Goal: Find specific page/section: Find specific page/section

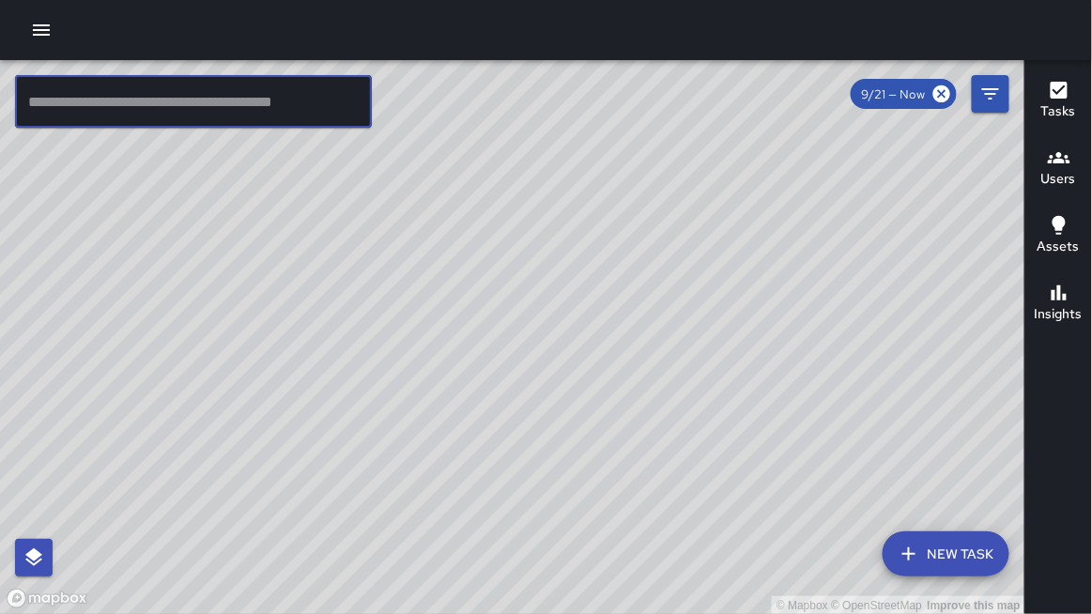
drag, startPoint x: 182, startPoint y: 104, endPoint x: 191, endPoint y: 76, distance: 29.4
click at [191, 76] on input "text" at bounding box center [193, 101] width 357 height 53
click at [210, 64] on div "© Mapbox © OpenStreetMap Improve this map" at bounding box center [512, 337] width 1025 height 555
click at [252, 50] on div at bounding box center [546, 30] width 1092 height 60
click at [151, 11] on div at bounding box center [546, 30] width 1092 height 60
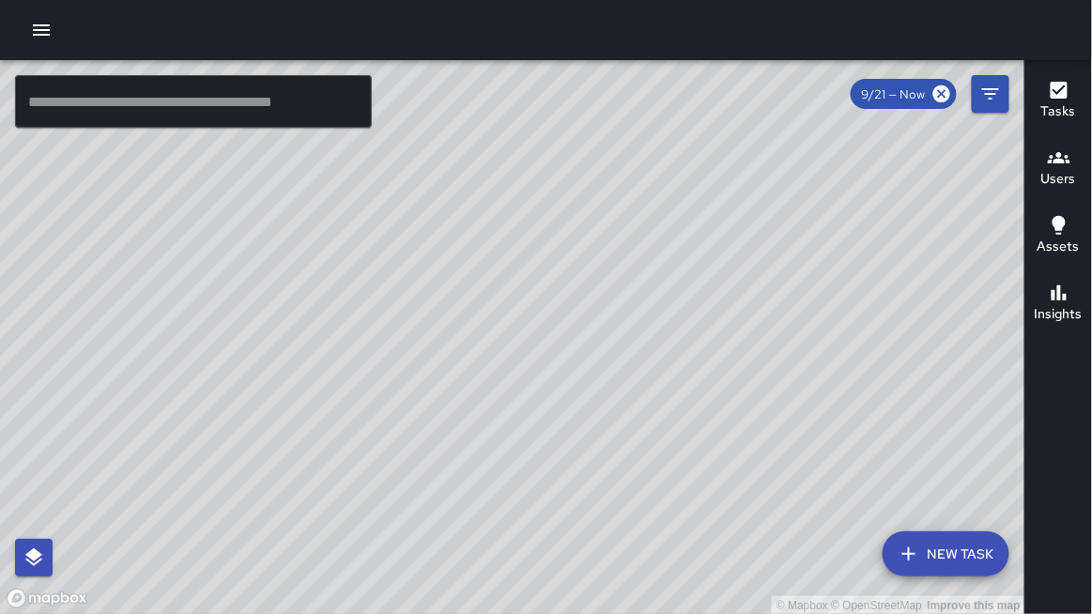
drag, startPoint x: 487, startPoint y: 78, endPoint x: 480, endPoint y: 67, distance: 13.5
click at [487, 76] on div "© Mapbox © OpenStreetMap Improve this map" at bounding box center [512, 337] width 1025 height 555
drag, startPoint x: 430, startPoint y: 36, endPoint x: 349, endPoint y: 12, distance: 84.1
click at [414, 31] on div at bounding box center [546, 30] width 1092 height 60
drag, startPoint x: 323, startPoint y: 8, endPoint x: 247, endPoint y: 14, distance: 76.2
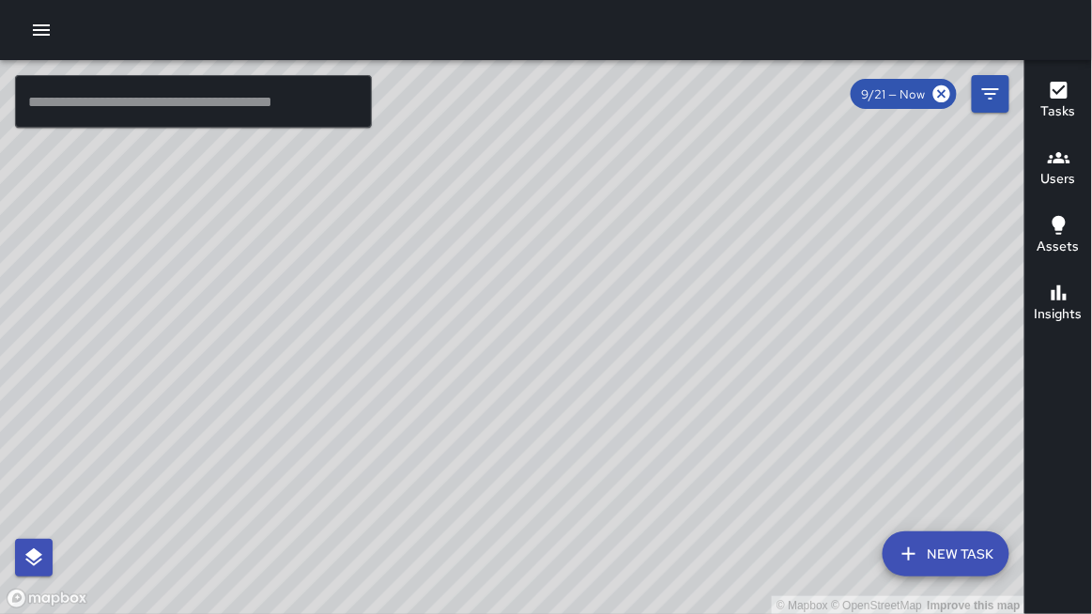
click at [252, 13] on div at bounding box center [546, 30] width 1092 height 60
drag, startPoint x: 178, startPoint y: 22, endPoint x: 0, endPoint y: 0, distance: 179.6
click at [98, 103] on div "© Mapbox © OpenStreetMap Improve this map ​ New Task 9/21 — Now Map Layers Task…" at bounding box center [546, 307] width 1092 height 614
click at [43, 34] on icon "button" at bounding box center [41, 29] width 17 height 11
click at [993, 99] on icon "Filters" at bounding box center [990, 94] width 23 height 23
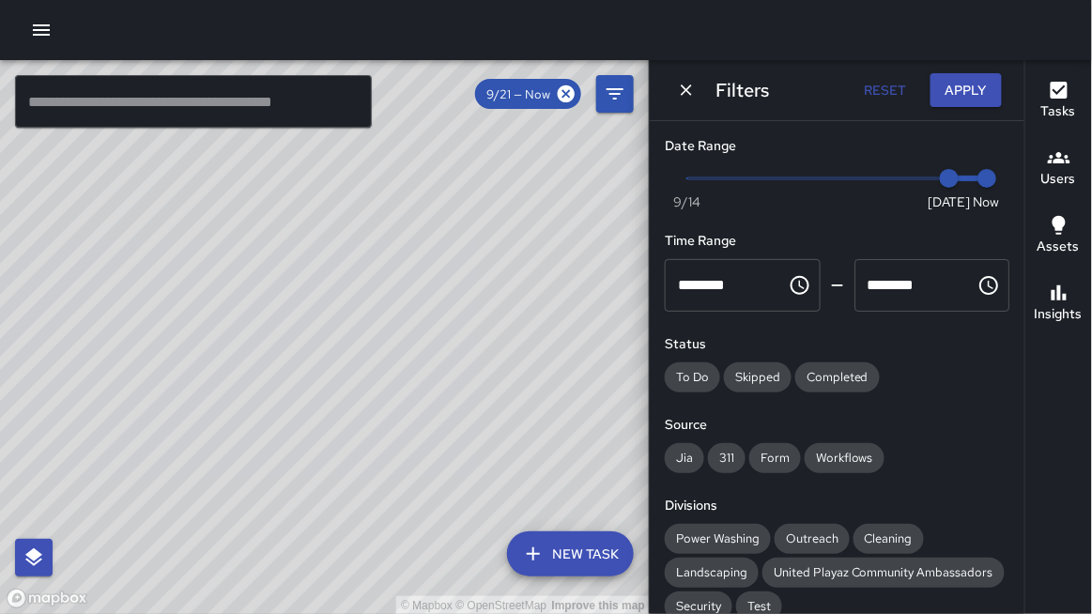
click at [97, 151] on div "© Mapbox © OpenStreetMap Improve this map" at bounding box center [325, 337] width 650 height 555
drag, startPoint x: 687, startPoint y: 94, endPoint x: 672, endPoint y: 99, distance: 16.0
click at [683, 95] on icon "Dismiss" at bounding box center [686, 90] width 19 height 19
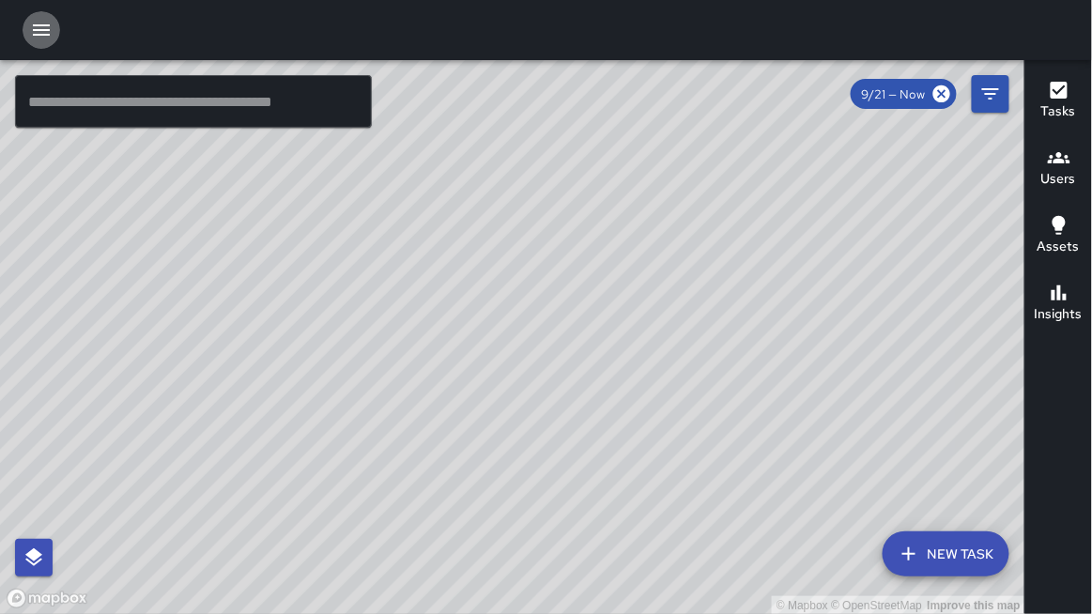
drag, startPoint x: 38, startPoint y: 29, endPoint x: 30, endPoint y: 37, distance: 10.6
click at [35, 32] on icon "button" at bounding box center [41, 30] width 23 height 23
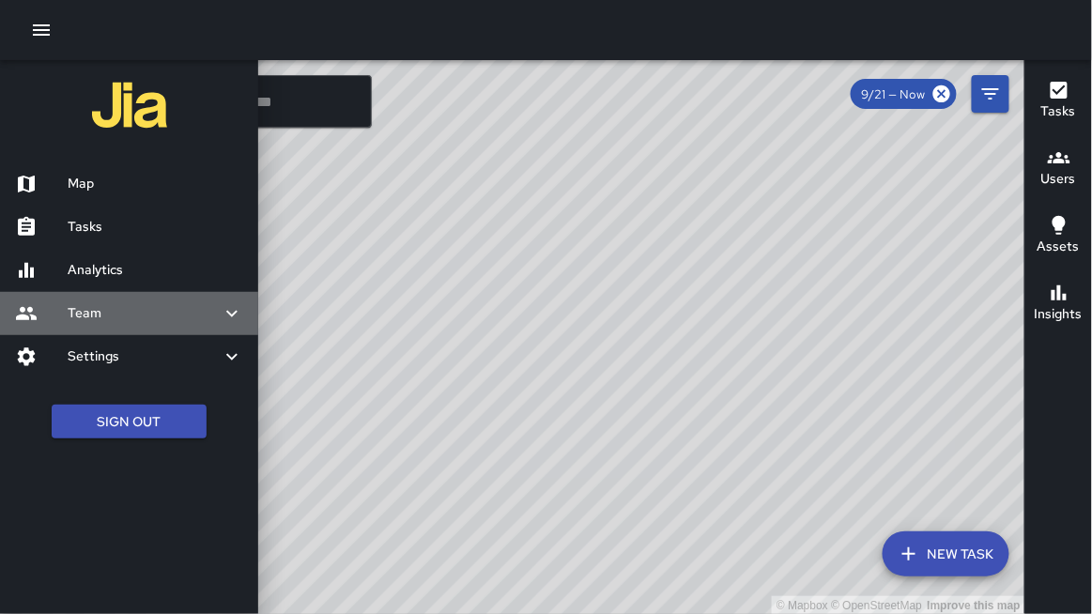
click at [108, 308] on h6 "Team" at bounding box center [144, 313] width 153 height 21
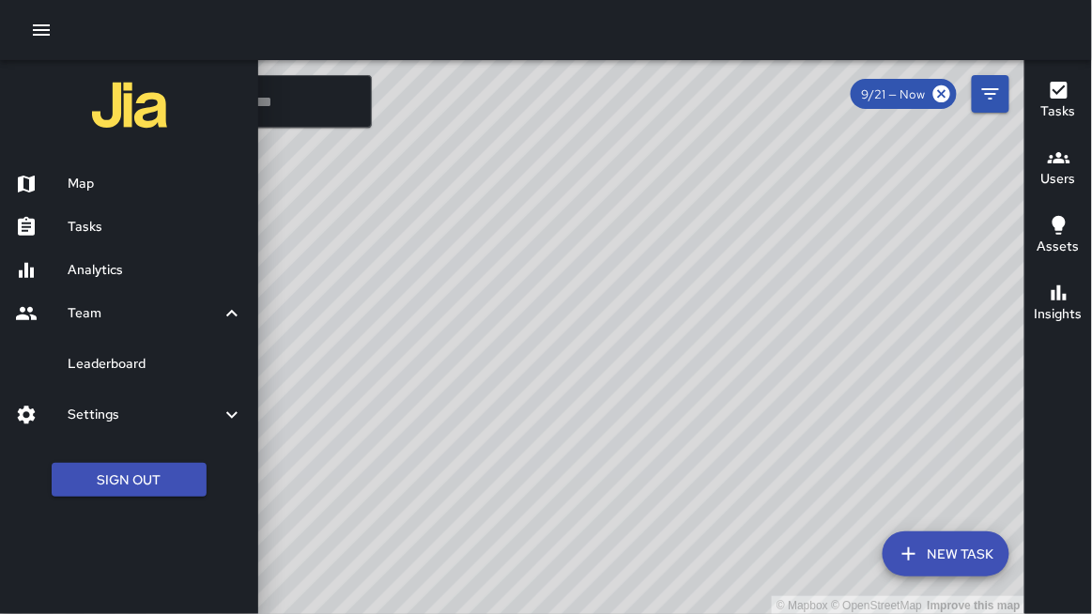
drag, startPoint x: 95, startPoint y: 363, endPoint x: 191, endPoint y: 319, distance: 105.4
click at [94, 362] on h6 "Leaderboard" at bounding box center [156, 364] width 176 height 21
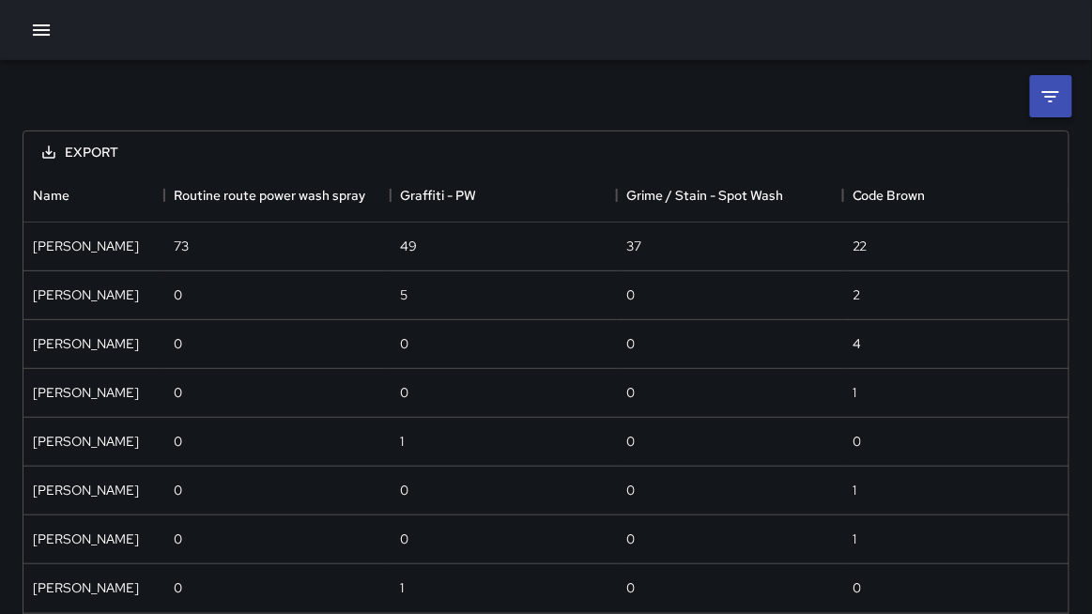
scroll to position [443, 1046]
click at [1042, 89] on icon at bounding box center [1050, 96] width 23 height 23
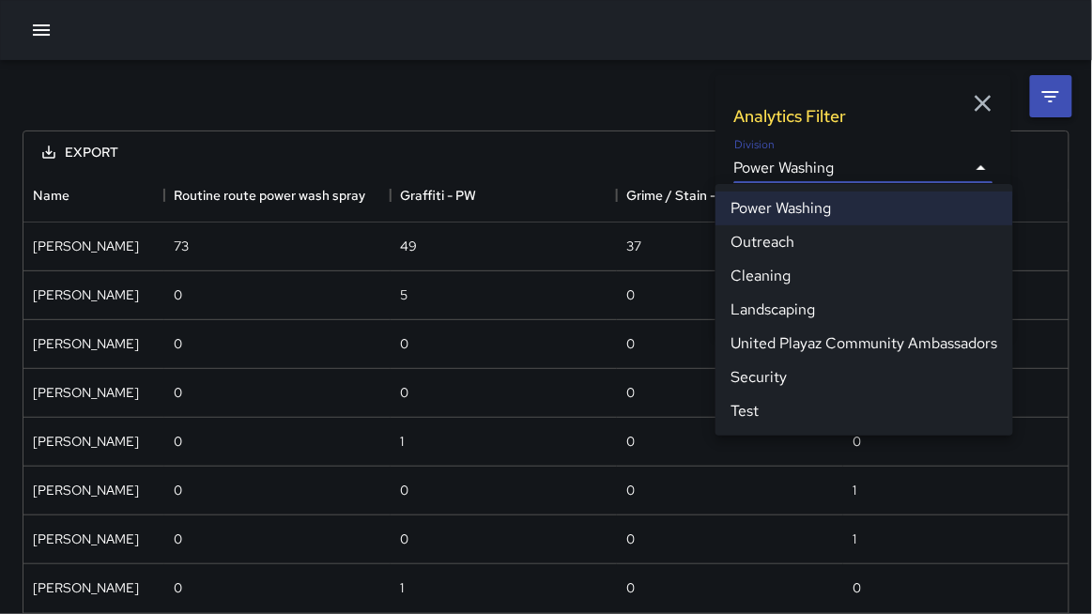
click at [845, 171] on body "**********" at bounding box center [546, 343] width 1092 height 686
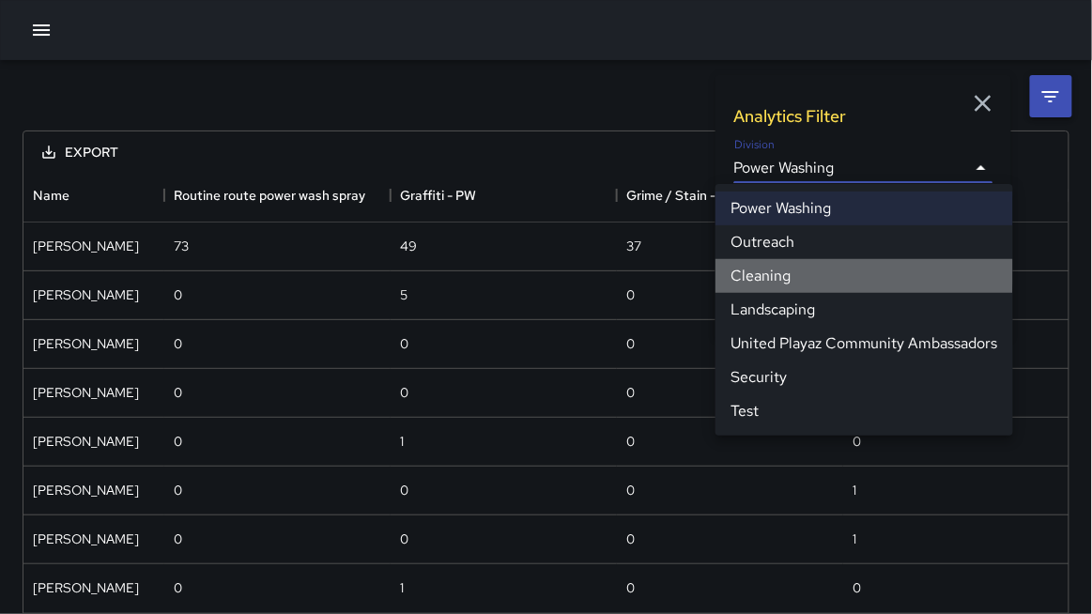
click at [764, 267] on li "Cleaning" at bounding box center [864, 276] width 298 height 34
type input "**********"
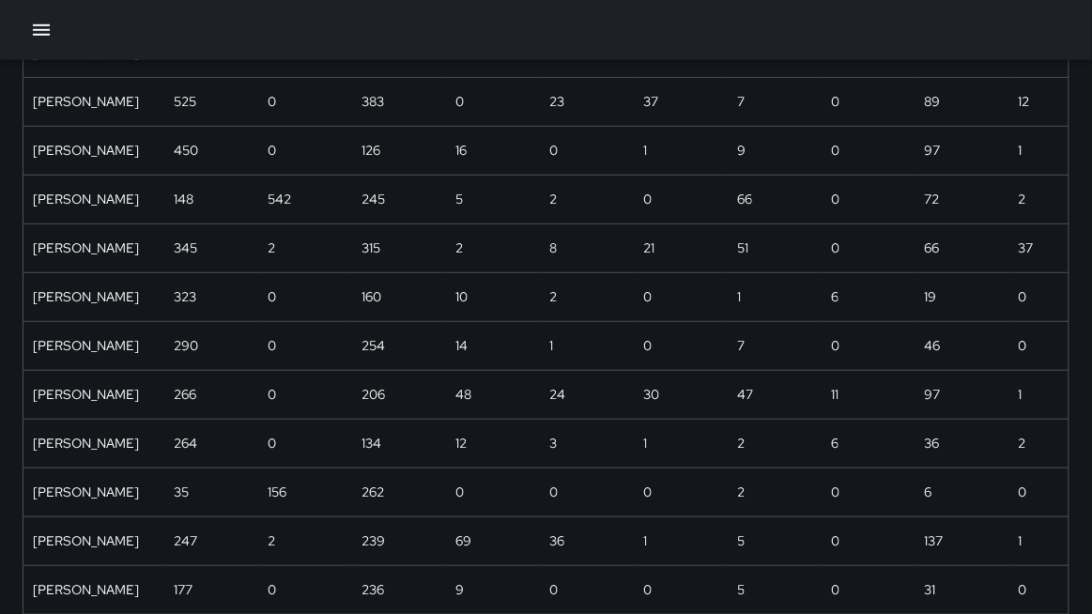
scroll to position [342, 0]
click at [41, 31] on icon "button" at bounding box center [41, 30] width 23 height 23
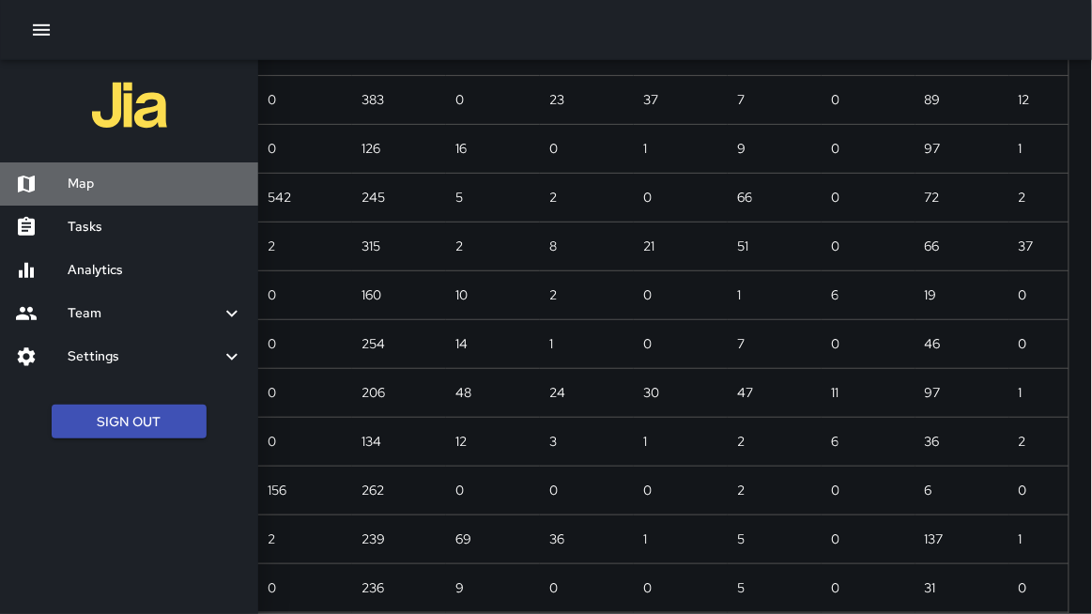
click at [84, 179] on h6 "Map" at bounding box center [156, 184] width 176 height 21
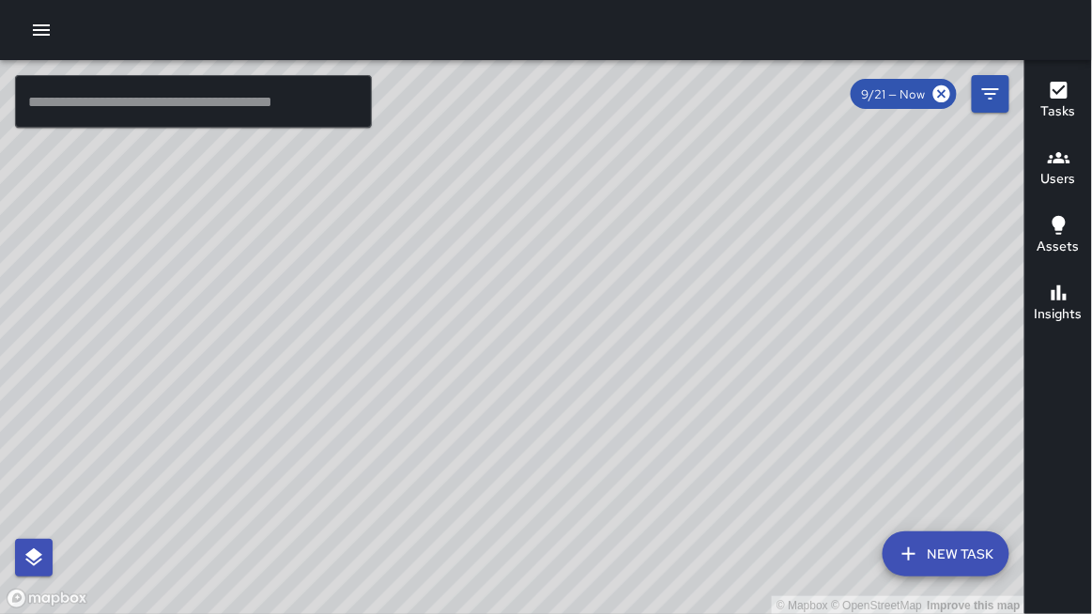
drag, startPoint x: 325, startPoint y: 268, endPoint x: 380, endPoint y: 265, distance: 55.5
click at [381, 266] on div "© Mapbox © OpenStreetMap Improve this map" at bounding box center [512, 337] width 1025 height 555
